Goal: Task Accomplishment & Management: Manage account settings

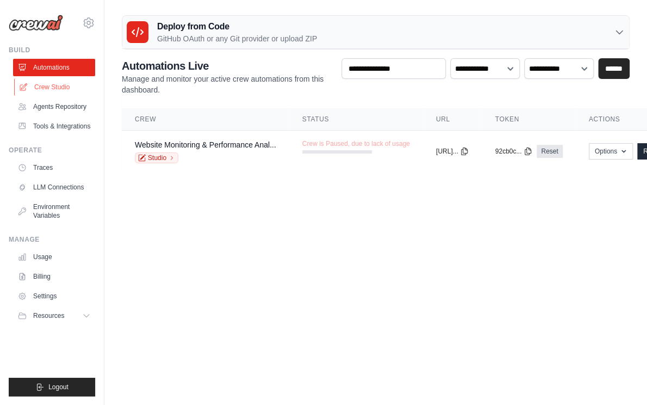
click at [56, 86] on link "Crew Studio" at bounding box center [55, 86] width 82 height 17
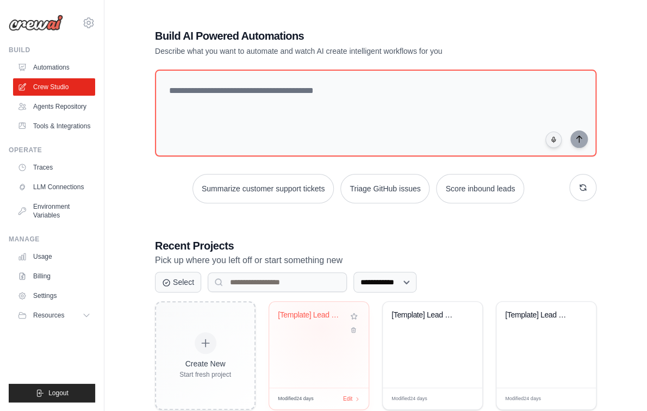
click at [321, 329] on div "[Template] Lead Scoring and Strateg..." at bounding box center [319, 323] width 82 height 25
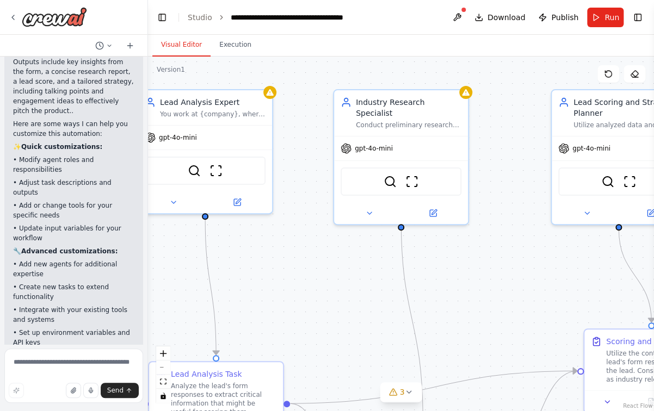
scroll to position [154, 0]
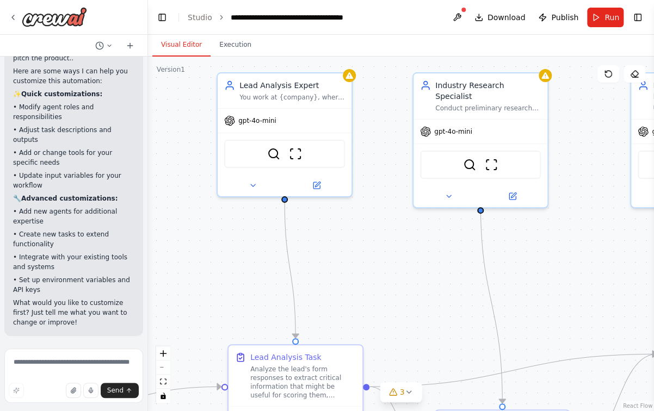
drag, startPoint x: 286, startPoint y: 321, endPoint x: 359, endPoint y: 304, distance: 75.3
click at [359, 304] on div ".deletable-edge-delete-btn { width: 20px; height: 20px; border: 0px solid #ffff…" at bounding box center [401, 234] width 506 height 355
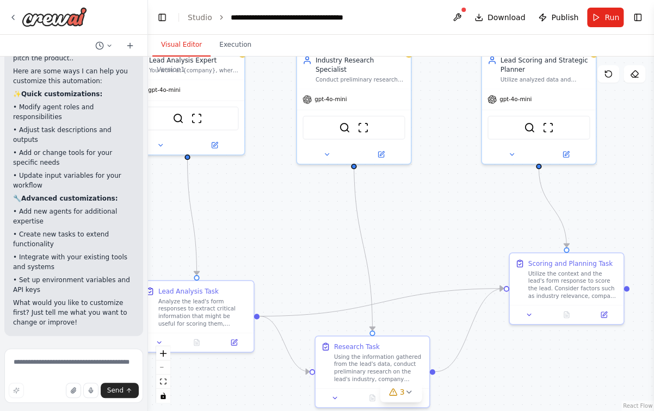
drag, startPoint x: 595, startPoint y: 312, endPoint x: 468, endPoint y: 256, distance: 138.8
click at [468, 256] on div ".deletable-edge-delete-btn { width: 20px; height: 20px; border: 0px solid #ffff…" at bounding box center [401, 234] width 506 height 355
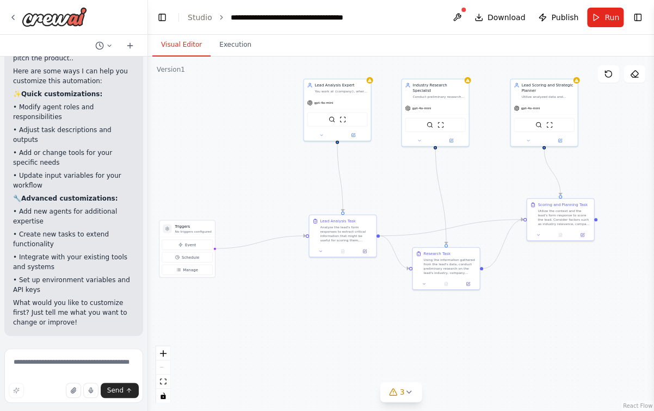
drag, startPoint x: 250, startPoint y: 264, endPoint x: 270, endPoint y: 207, distance: 60.5
click at [270, 207] on div ".deletable-edge-delete-btn { width: 20px; height: 20px; border: 0px solid #ffff…" at bounding box center [401, 234] width 506 height 355
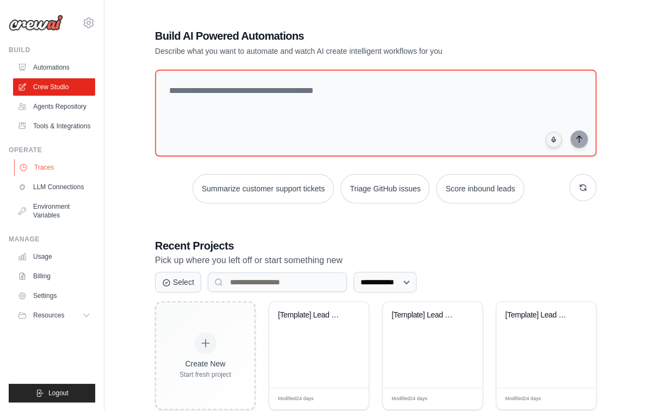
click at [44, 167] on link "Traces" at bounding box center [55, 167] width 82 height 17
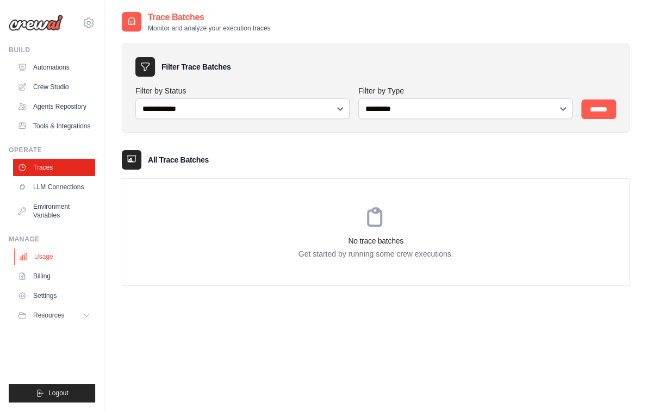
click at [53, 259] on link "Usage" at bounding box center [55, 256] width 82 height 17
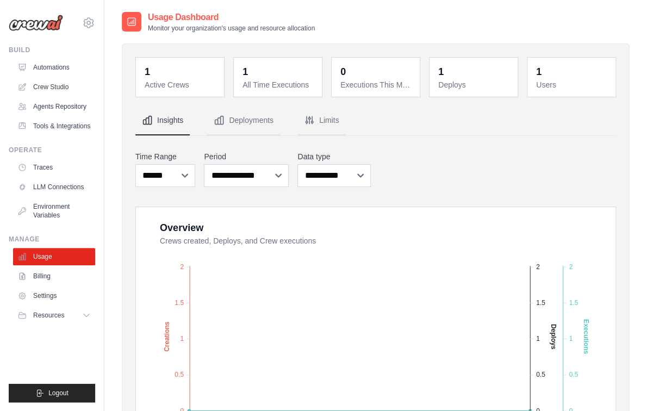
drag, startPoint x: 33, startPoint y: 49, endPoint x: 3, endPoint y: 48, distance: 29.4
click at [3, 48] on div "ulyssesf@ciandt.com Settings Build Automations" at bounding box center [52, 205] width 104 height 411
click at [79, 42] on div "ulyssesf@ciandt.com Settings Build Automations" at bounding box center [52, 205] width 104 height 411
drag, startPoint x: 34, startPoint y: 52, endPoint x: 7, endPoint y: 49, distance: 27.3
click at [7, 49] on div "ulyssesf@ciandt.com Settings Build Automations" at bounding box center [52, 205] width 104 height 411
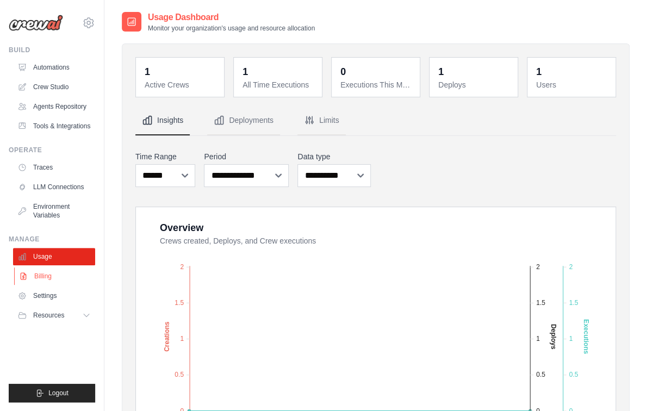
click at [58, 276] on link "Billing" at bounding box center [55, 276] width 82 height 17
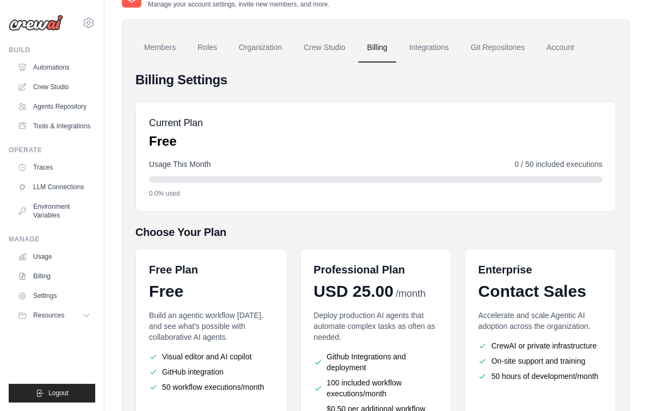
scroll to position [157, 0]
